Goal: Task Accomplishment & Management: Use online tool/utility

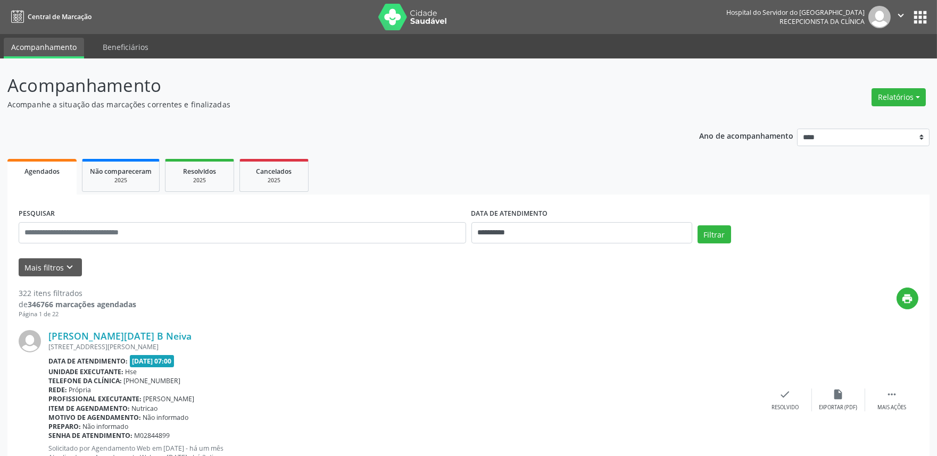
scroll to position [59, 0]
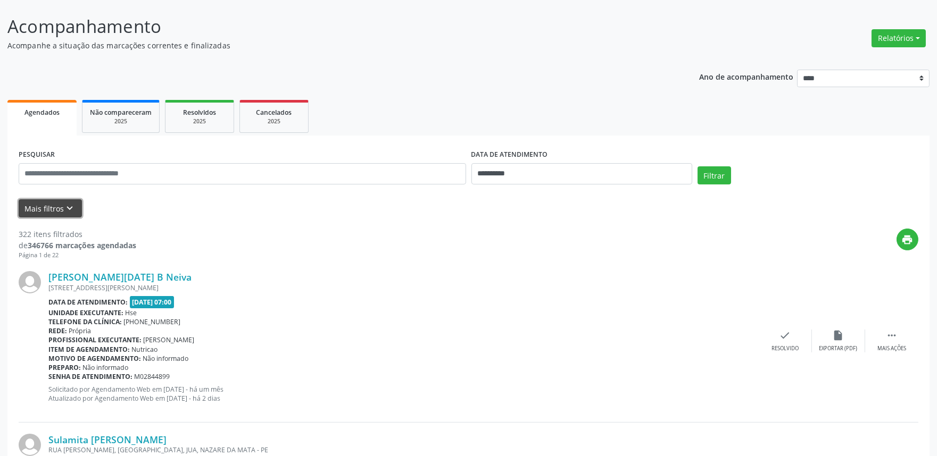
click at [69, 207] on icon "keyboard_arrow_down" at bounding box center [70, 209] width 12 height 12
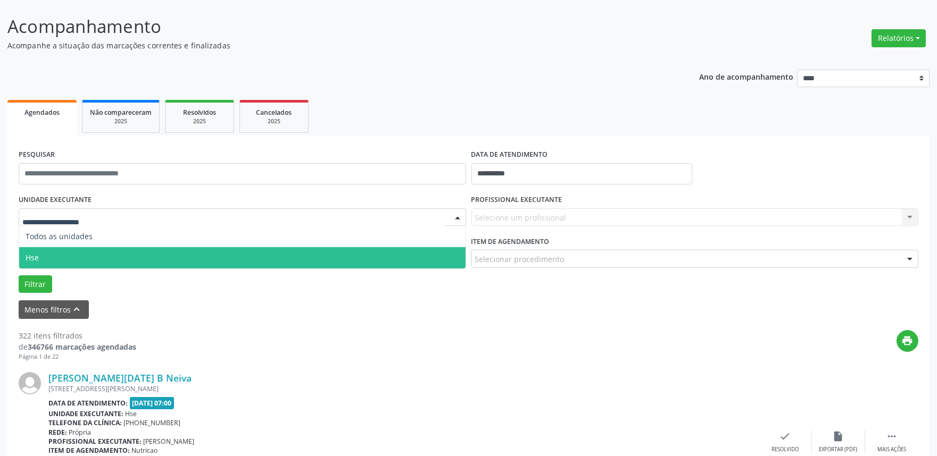
click at [44, 259] on span "Hse" at bounding box center [242, 257] width 446 height 21
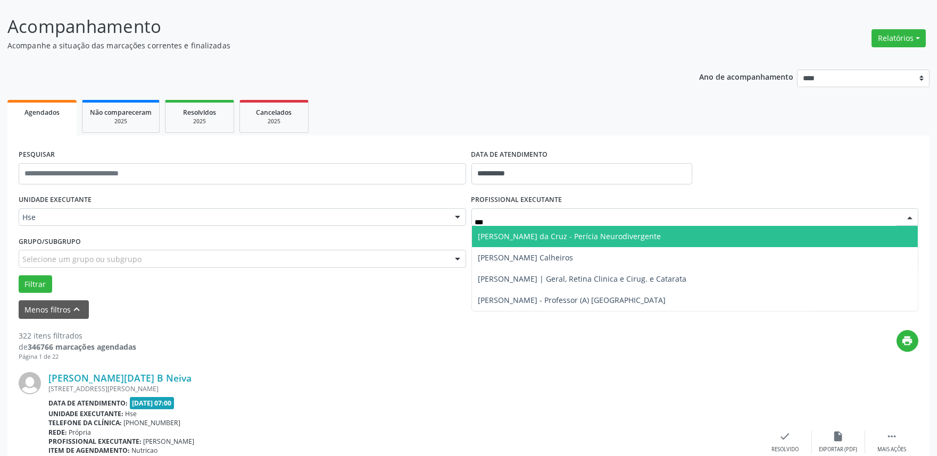
type input "****"
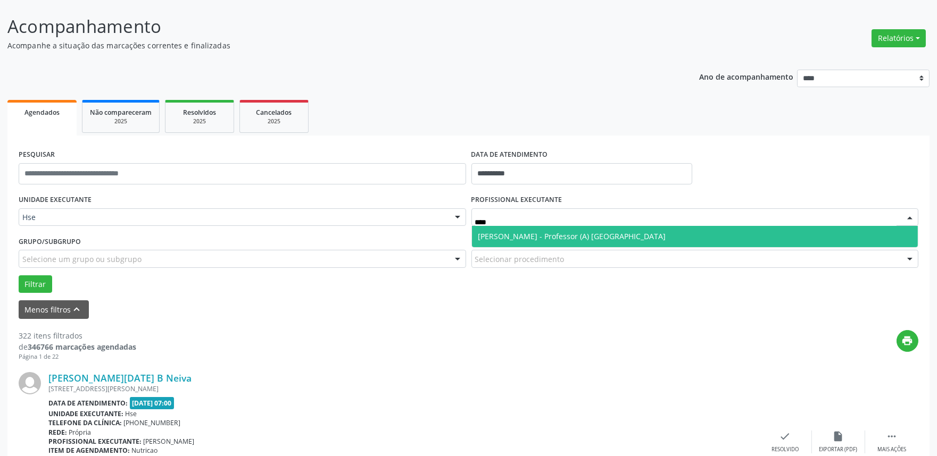
click at [517, 235] on span "[PERSON_NAME] - Professor (A) [GEOGRAPHIC_DATA]" at bounding box center [572, 236] width 188 height 10
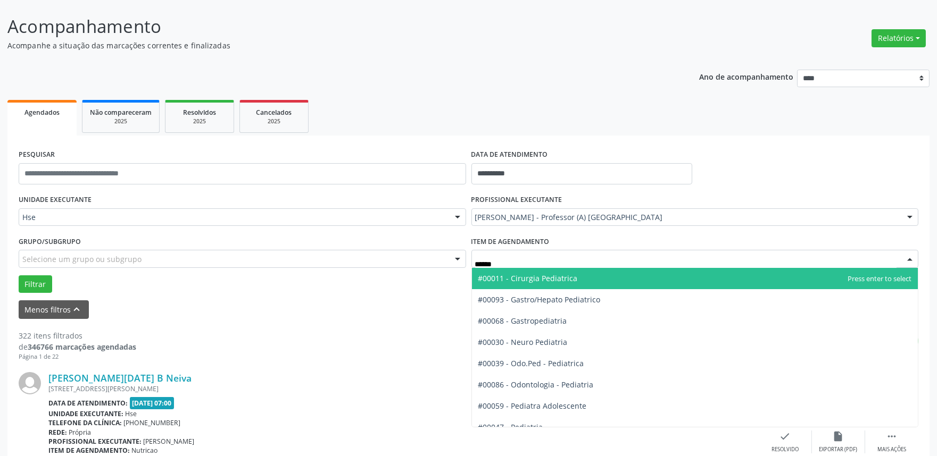
type input "*******"
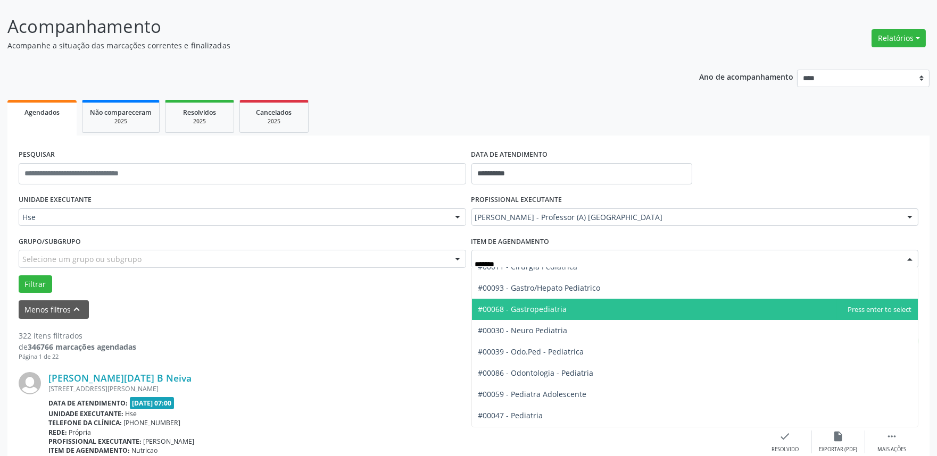
scroll to position [32, 0]
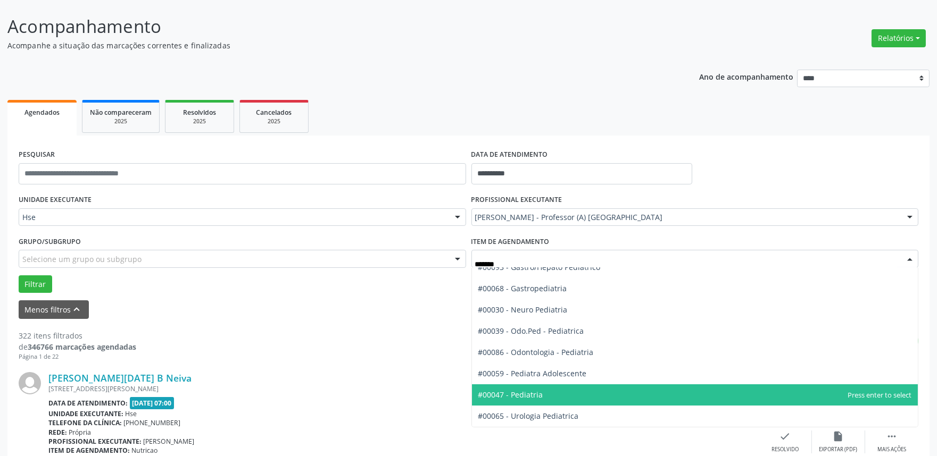
click at [530, 396] on span "#00047 - Pediatria" at bounding box center [510, 395] width 65 height 10
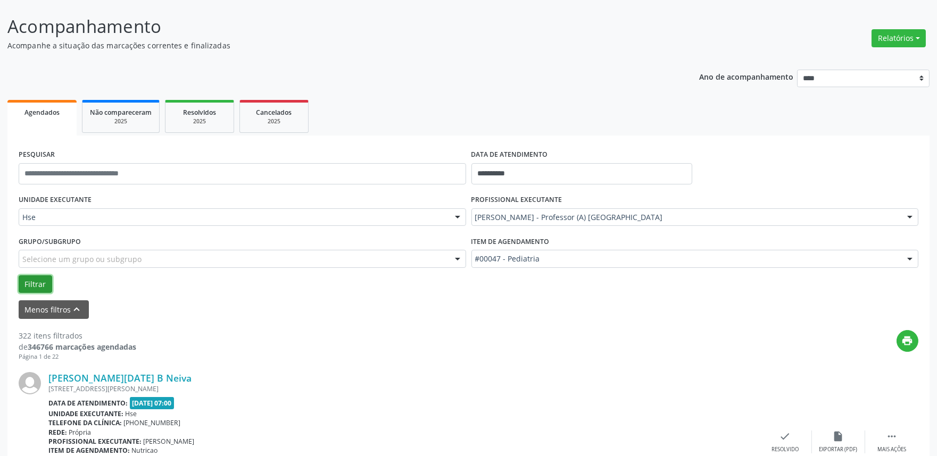
click at [35, 283] on button "Filtrar" at bounding box center [36, 285] width 34 height 18
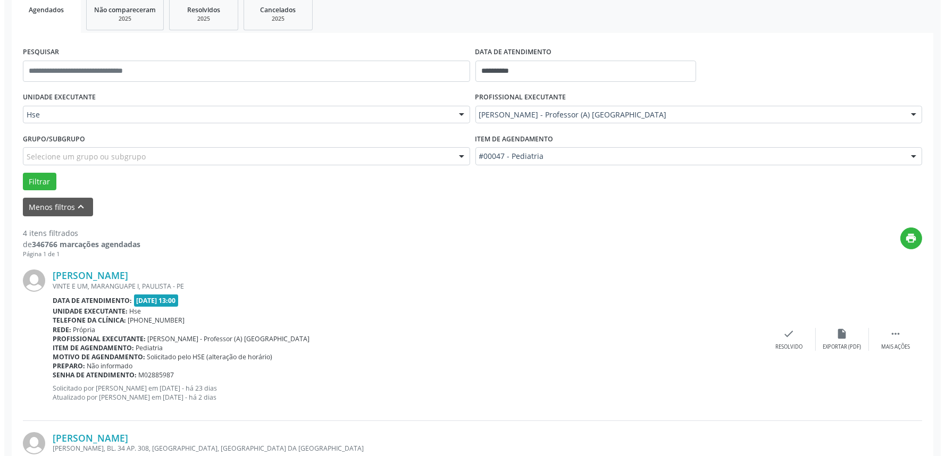
scroll to position [177, 0]
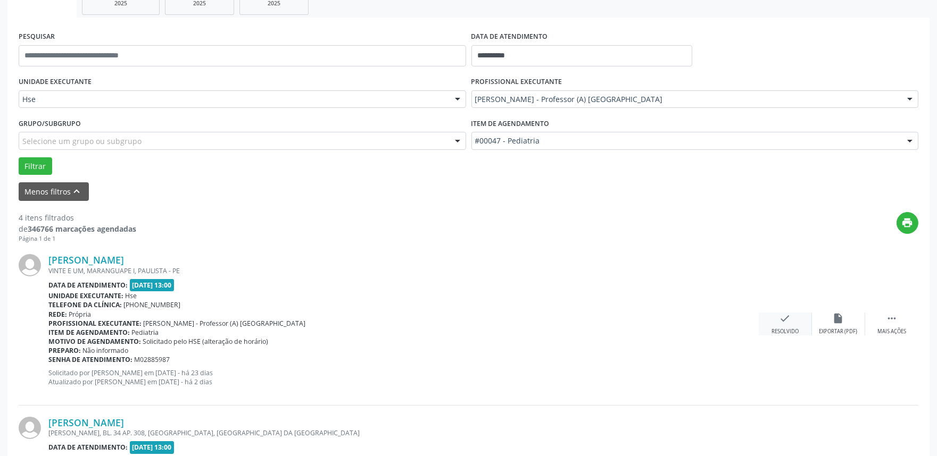
click at [778, 325] on div "check Resolvido" at bounding box center [785, 324] width 53 height 23
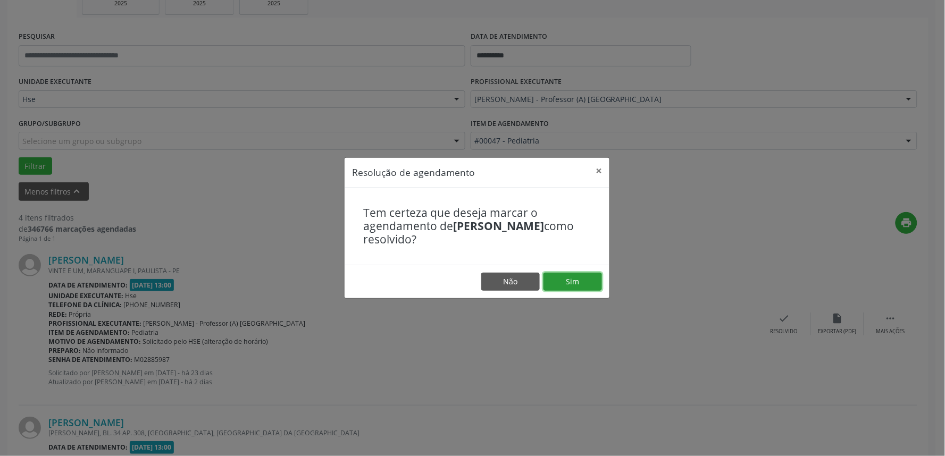
click at [587, 282] on button "Sim" at bounding box center [573, 282] width 59 height 18
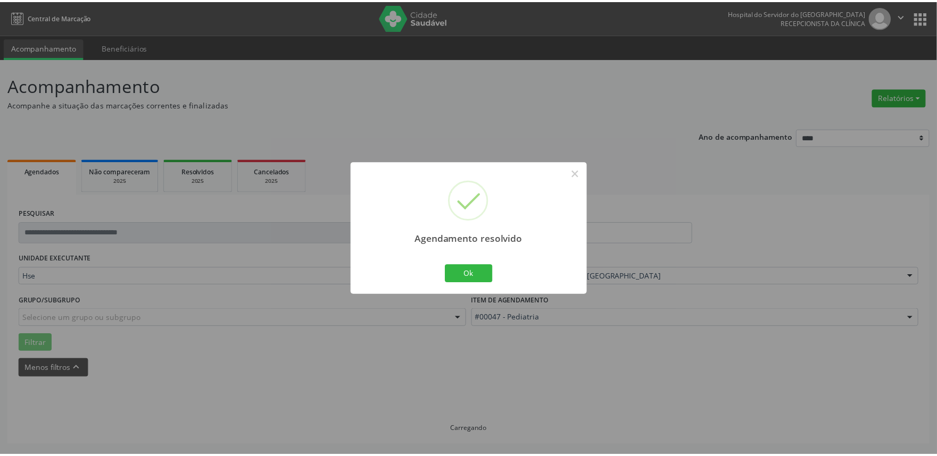
scroll to position [0, 0]
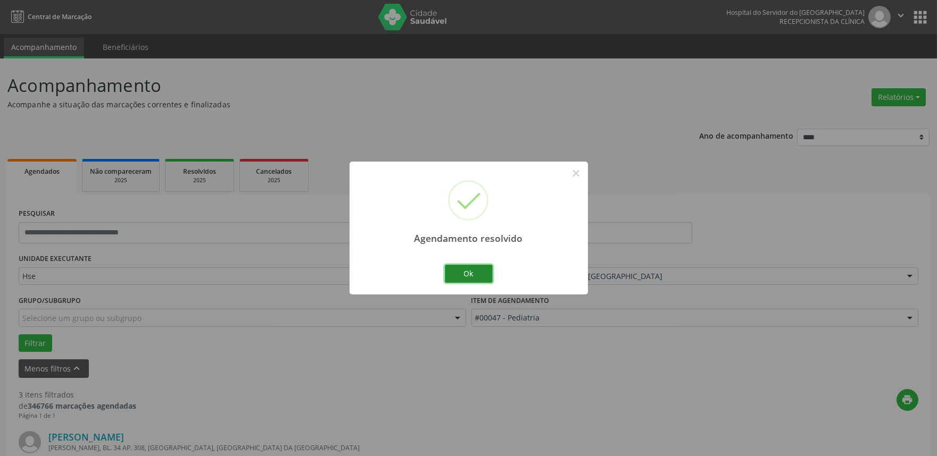
click at [471, 270] on button "Ok" at bounding box center [469, 274] width 48 height 18
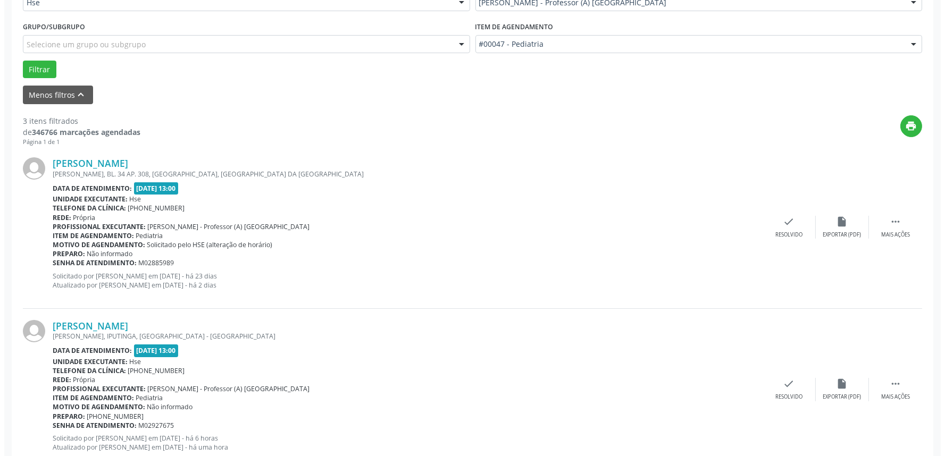
scroll to position [295, 0]
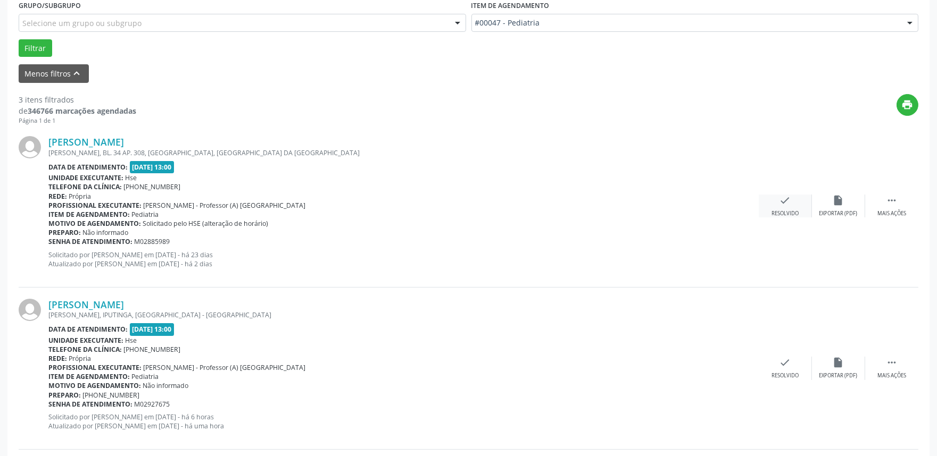
click at [784, 201] on icon "check" at bounding box center [785, 201] width 12 height 12
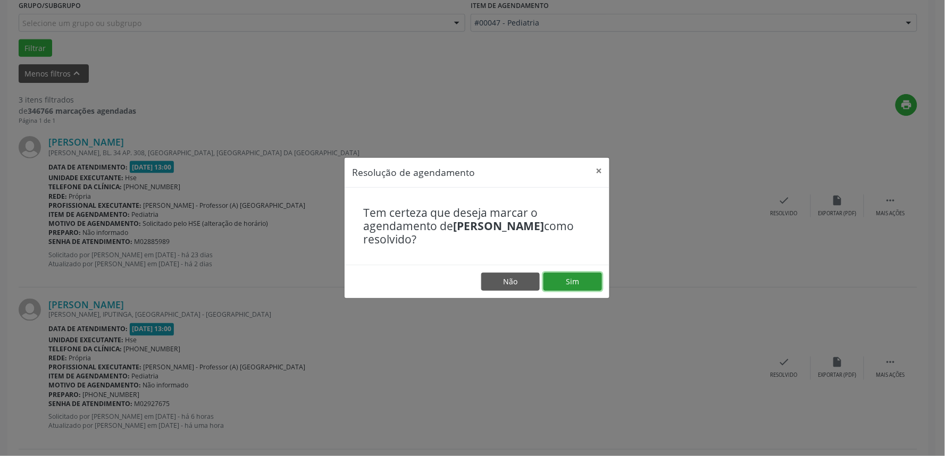
click at [570, 279] on button "Sim" at bounding box center [573, 282] width 59 height 18
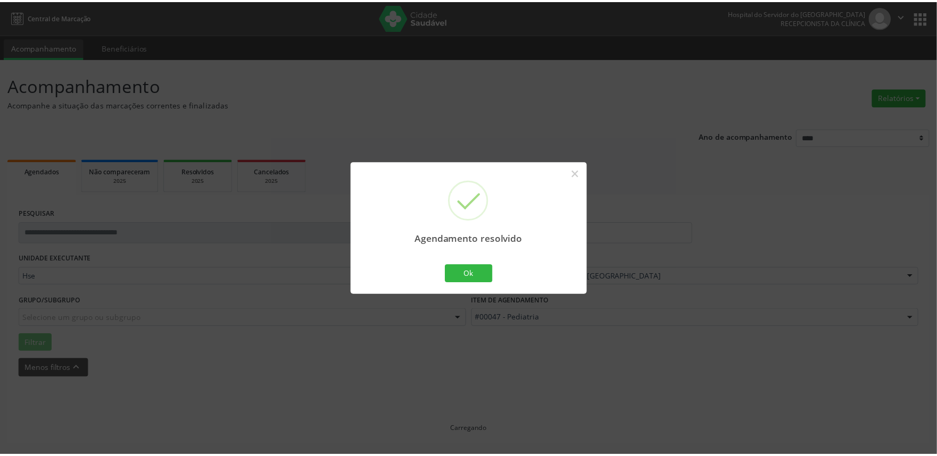
scroll to position [0, 0]
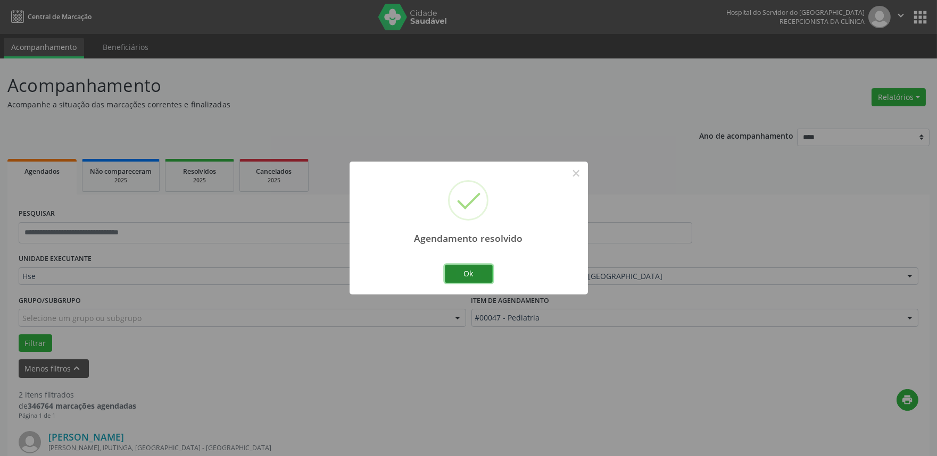
click at [466, 270] on button "Ok" at bounding box center [469, 274] width 48 height 18
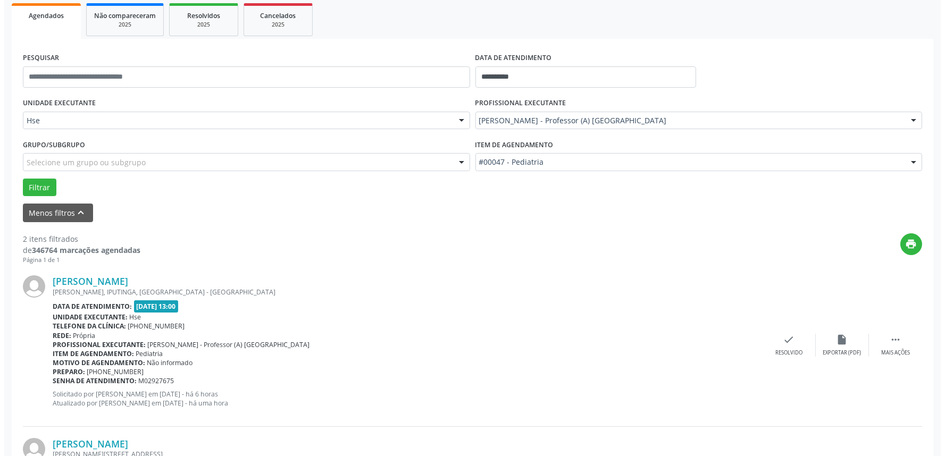
scroll to position [177, 0]
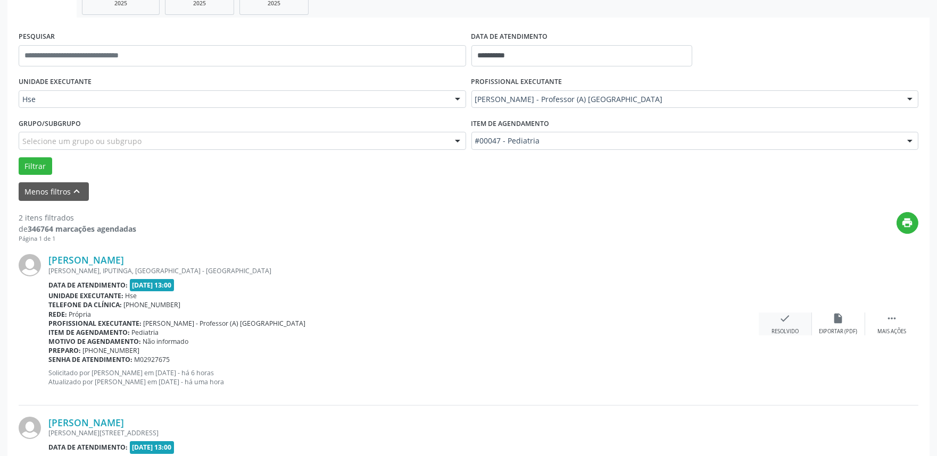
click at [780, 323] on icon "check" at bounding box center [785, 319] width 12 height 12
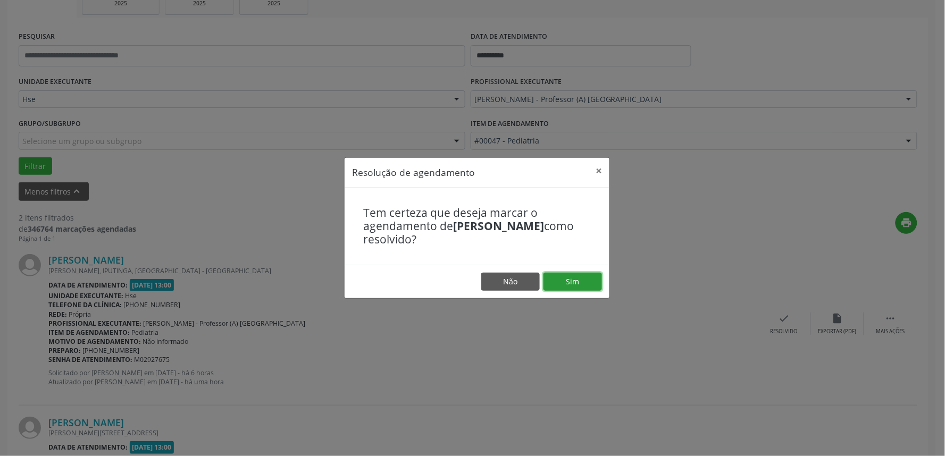
click at [566, 280] on button "Sim" at bounding box center [573, 282] width 59 height 18
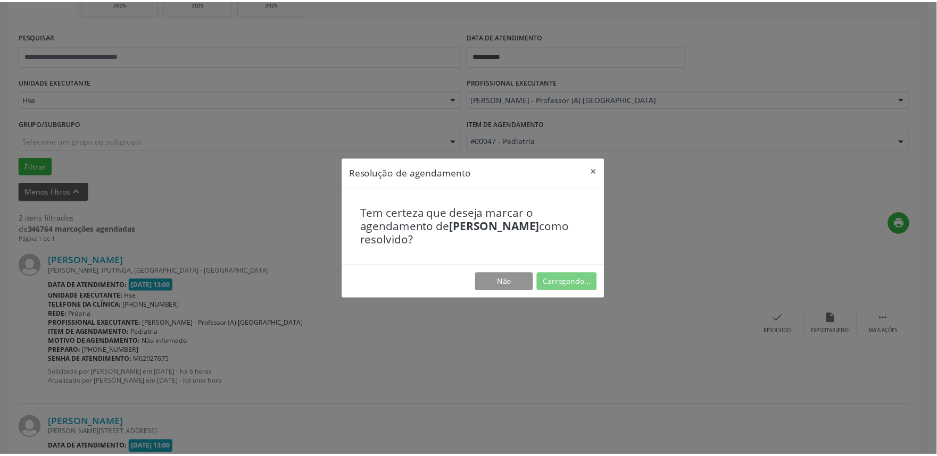
scroll to position [0, 0]
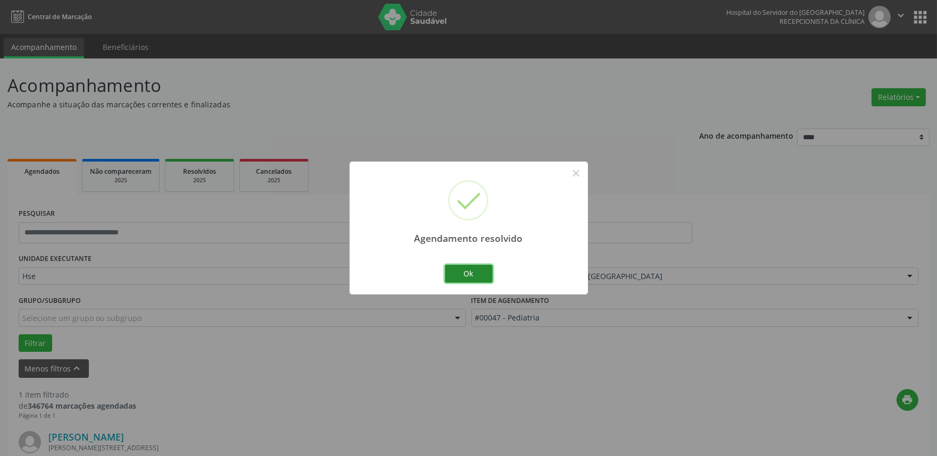
click at [468, 272] on button "Ok" at bounding box center [469, 274] width 48 height 18
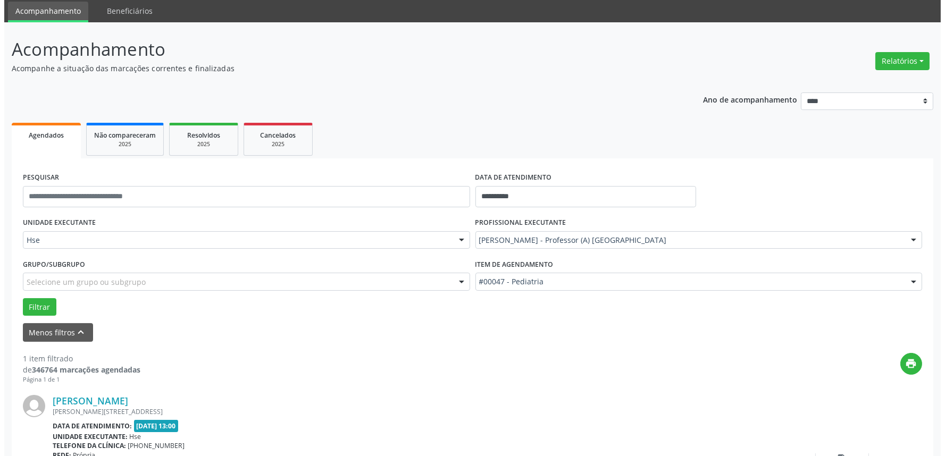
scroll to position [144, 0]
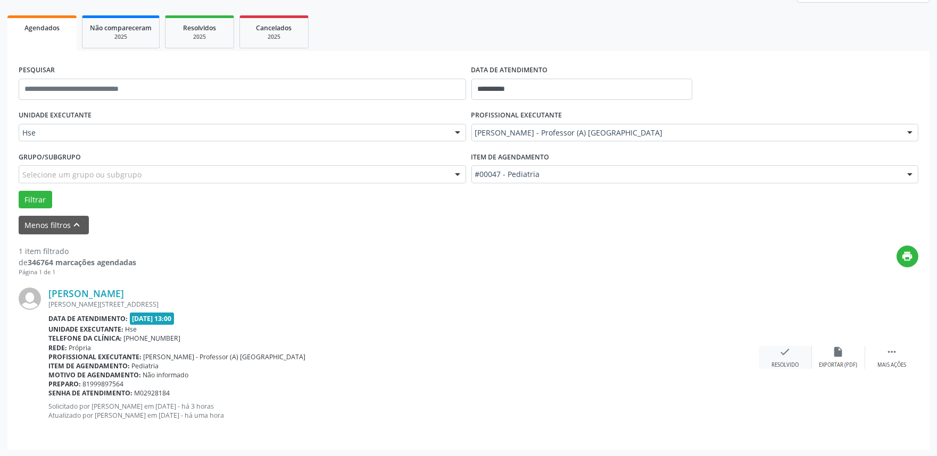
click at [778, 360] on div "check Resolvido" at bounding box center [785, 357] width 53 height 23
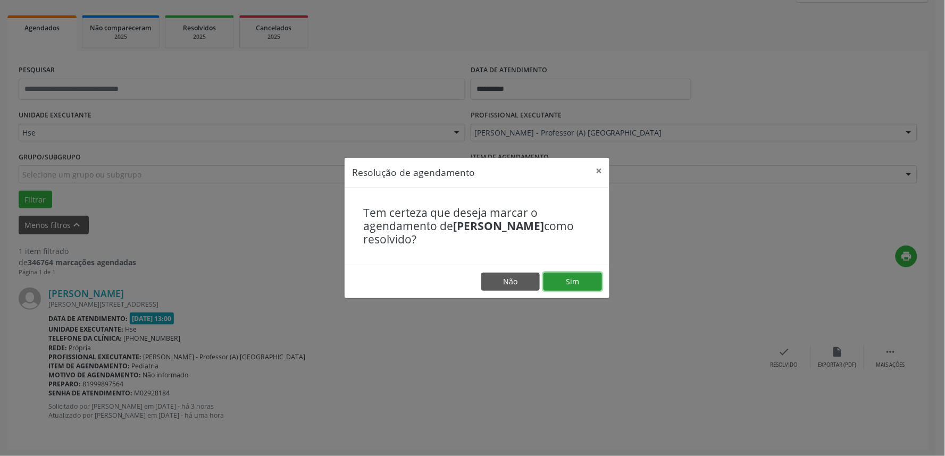
click at [583, 280] on button "Sim" at bounding box center [573, 282] width 59 height 18
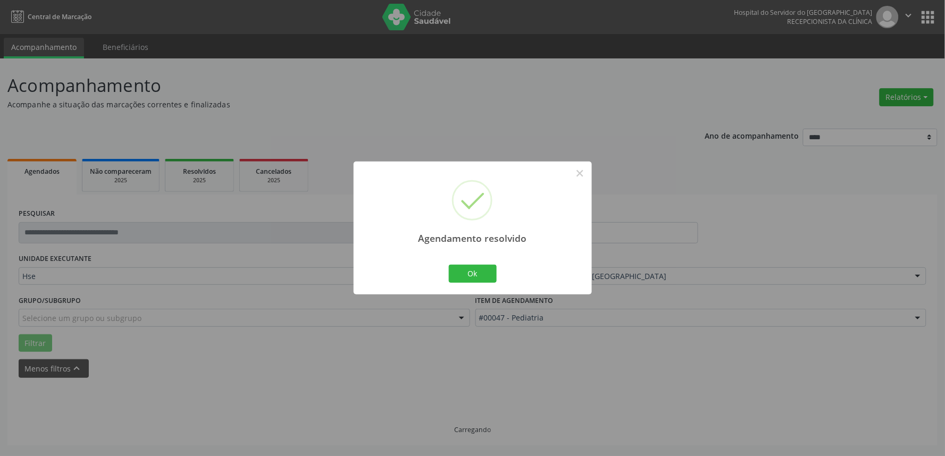
scroll to position [0, 0]
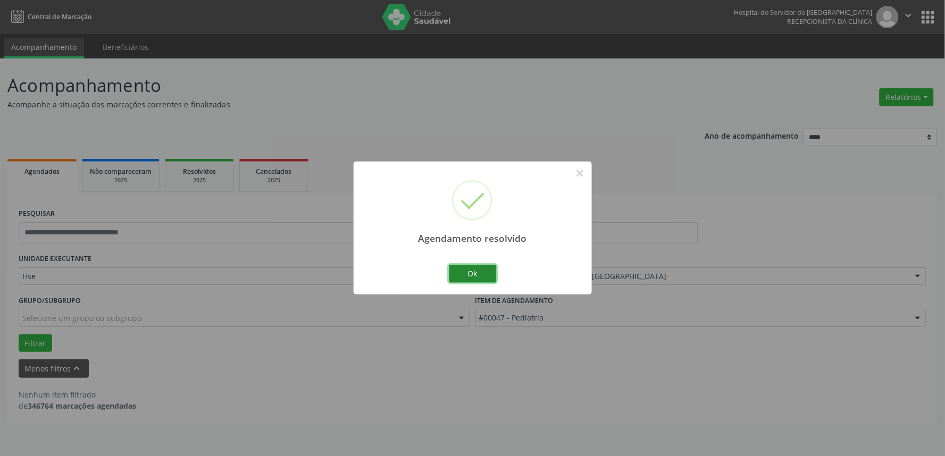
click at [475, 275] on button "Ok" at bounding box center [473, 274] width 48 height 18
